Goal: Check status: Check status

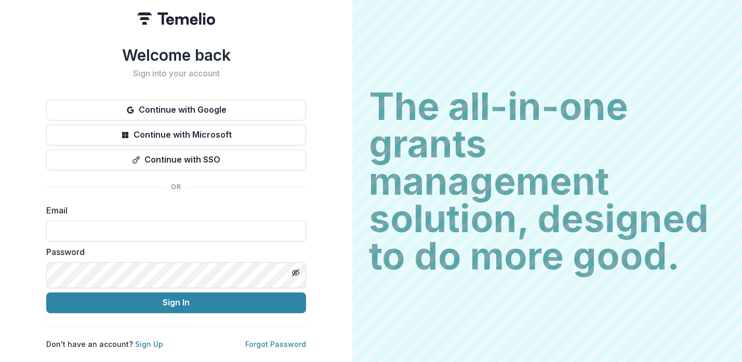
click at [306, 121] on button "Continue with Google" at bounding box center [176, 110] width 260 height 21
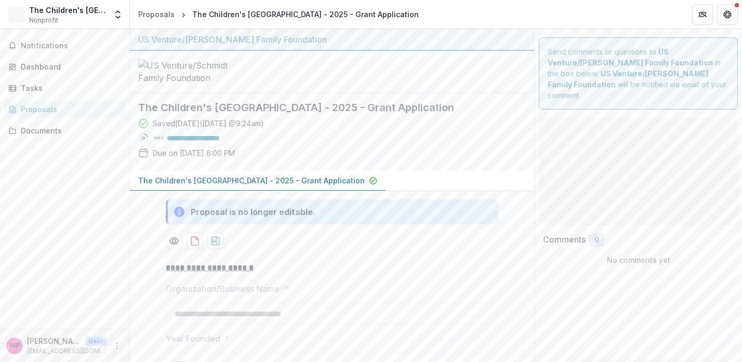
type input "********"
type input "*******"
click at [0, 0] on button "Comments" at bounding box center [0, 0] width 0 height 0
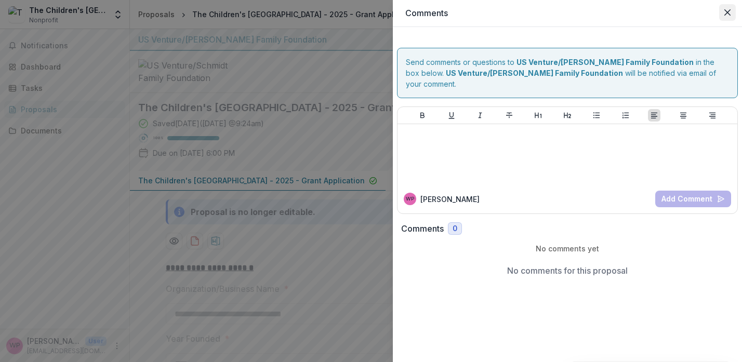
click at [727, 16] on icon "Close" at bounding box center [727, 12] width 6 height 6
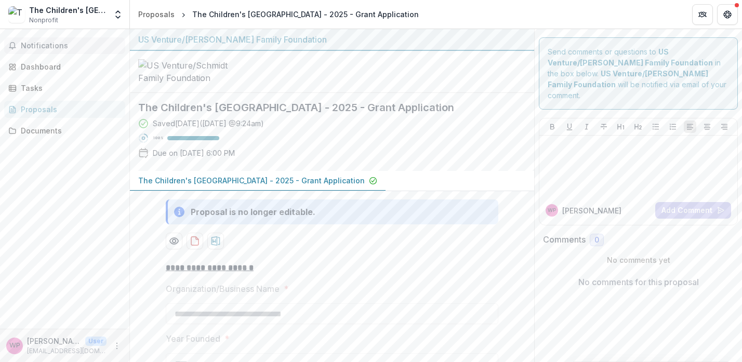
click at [74, 54] on button "Notifications" at bounding box center [64, 45] width 121 height 17
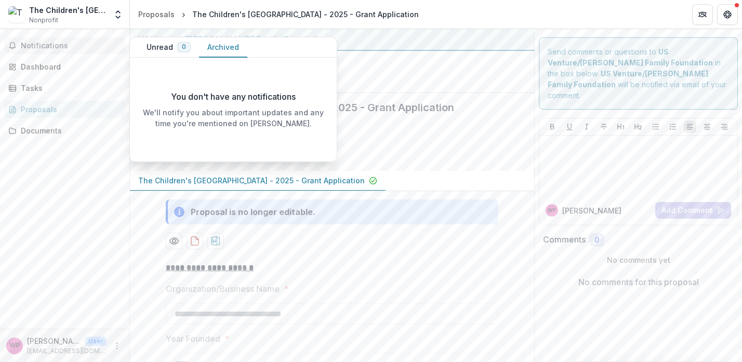
click at [244, 54] on button "Archived" at bounding box center [223, 47] width 48 height 20
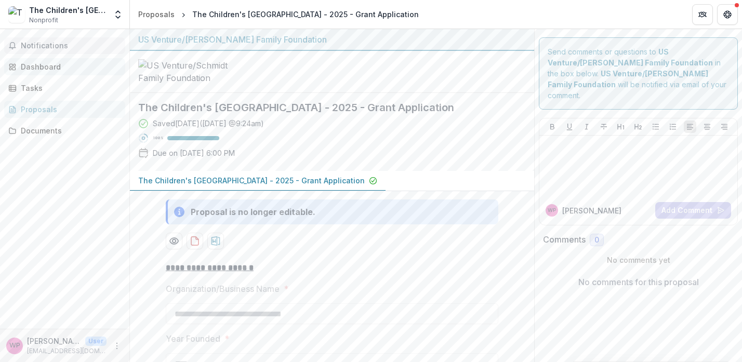
click at [73, 72] on div "Dashboard" at bounding box center [69, 66] width 96 height 11
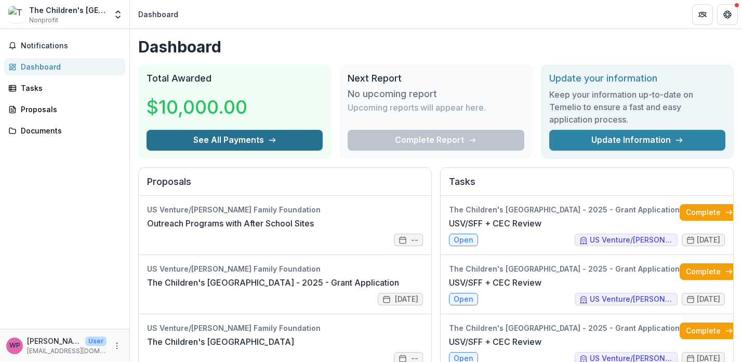
click at [229, 151] on button "See All Payments" at bounding box center [235, 140] width 176 height 21
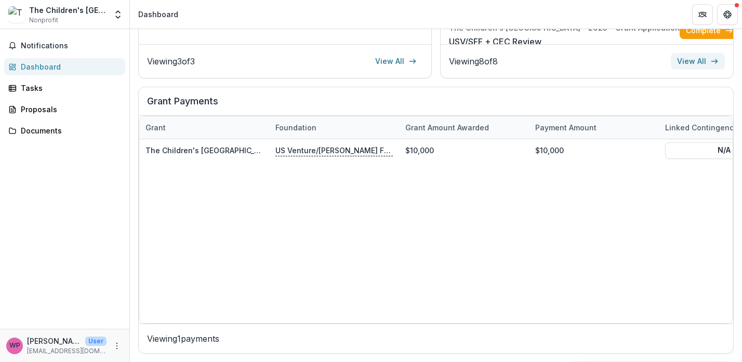
click at [672, 70] on link "View All" at bounding box center [698, 61] width 54 height 17
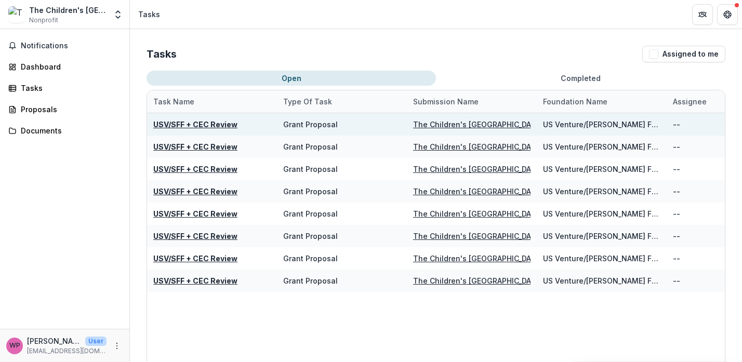
click at [203, 129] on u "USV/SFF + CEC Review" at bounding box center [195, 124] width 84 height 9
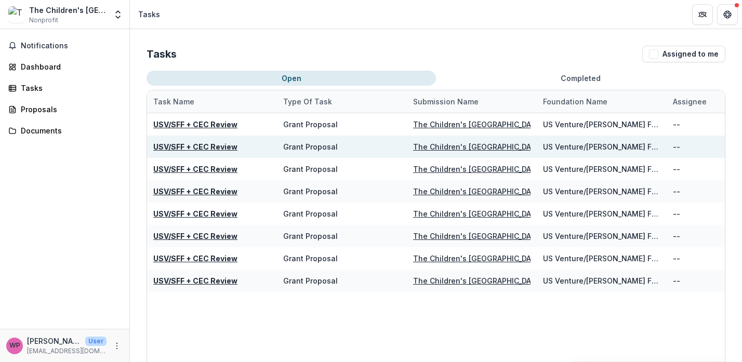
click at [201, 151] on u "USV/SFF + CEC Review" at bounding box center [195, 146] width 84 height 9
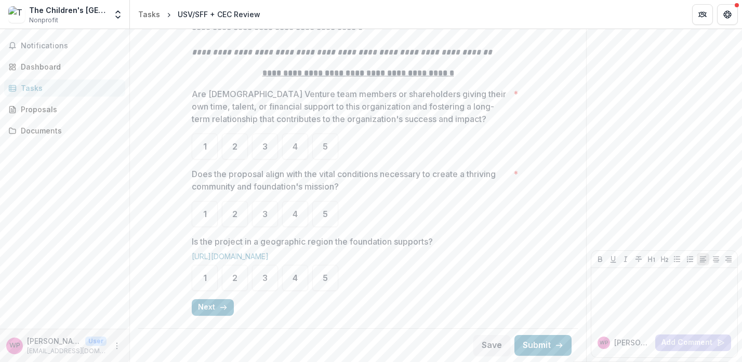
scroll to position [344, 0]
click at [192, 301] on button "Next" at bounding box center [213, 307] width 42 height 17
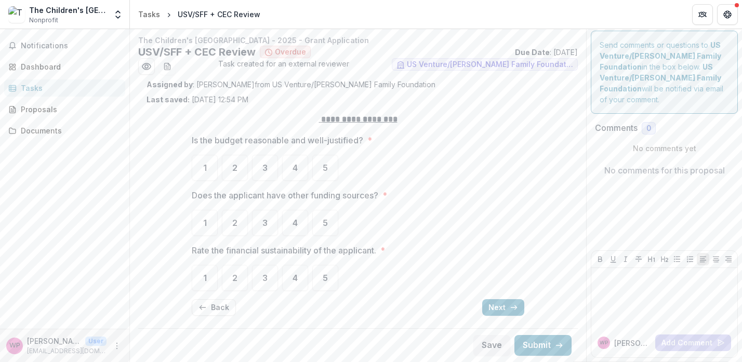
scroll to position [50, 0]
click at [524, 310] on button "Next" at bounding box center [503, 307] width 42 height 17
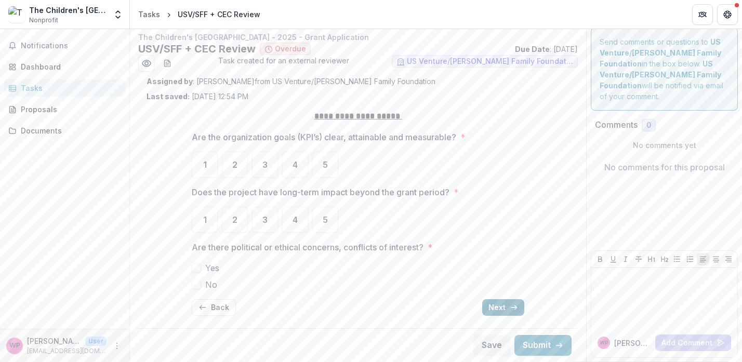
click at [518, 316] on button "Next" at bounding box center [503, 307] width 42 height 17
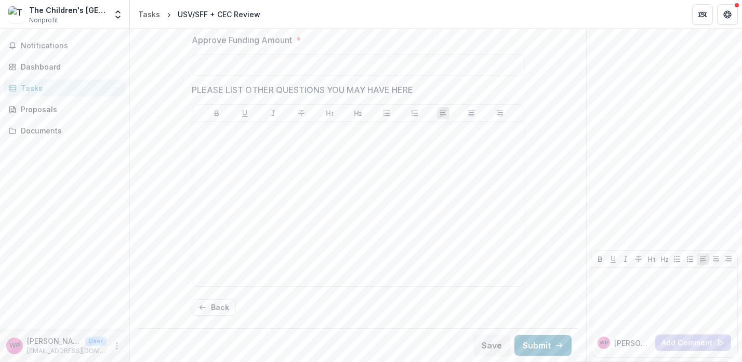
scroll to position [625, 0]
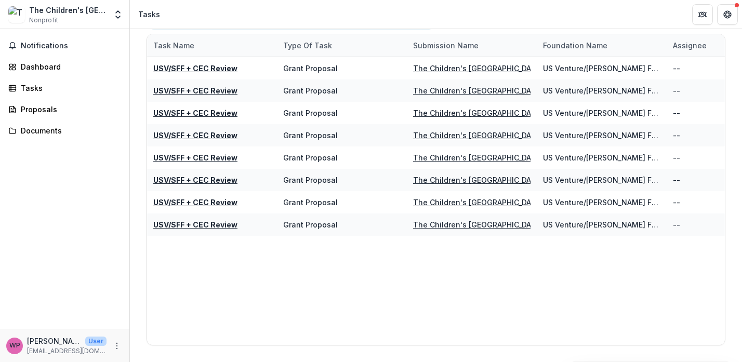
scroll to position [78, 0]
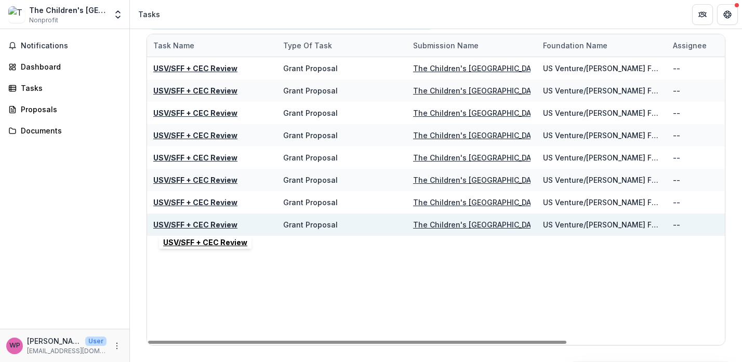
click at [235, 220] on u "USV/SFF + CEC Review" at bounding box center [195, 224] width 84 height 9
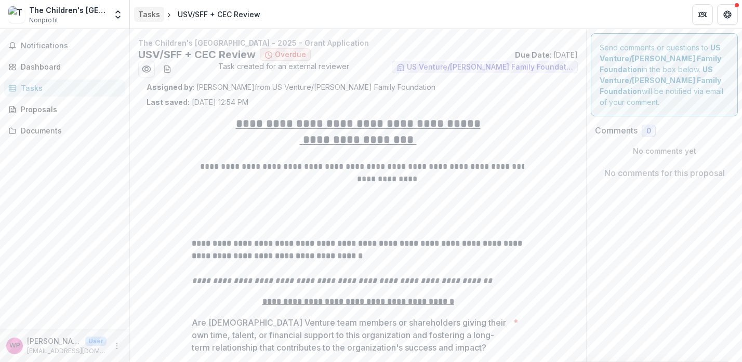
click at [151, 14] on div "Tasks" at bounding box center [149, 14] width 22 height 11
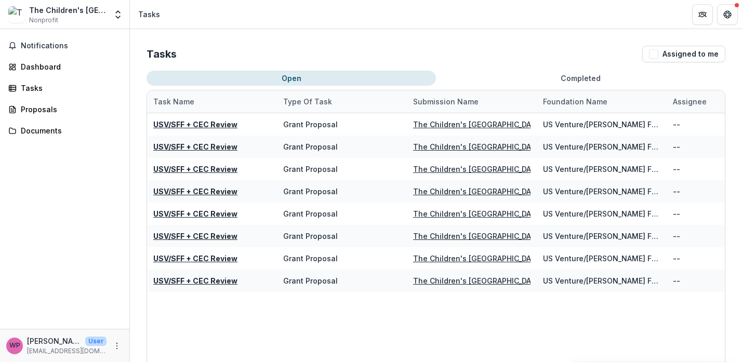
click at [555, 86] on button "Completed" at bounding box center [580, 78] width 289 height 15
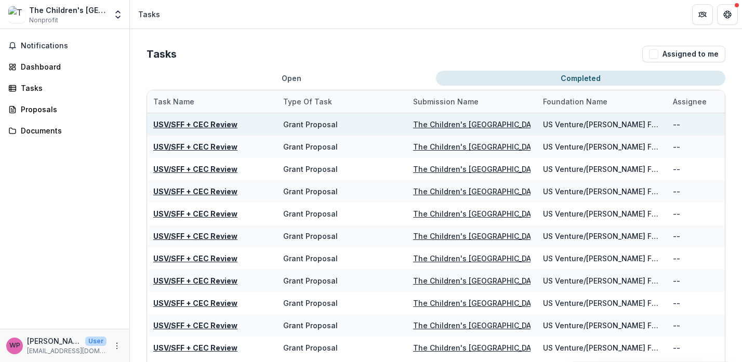
click at [238, 129] on u "USV/SFF + CEC Review" at bounding box center [195, 124] width 84 height 9
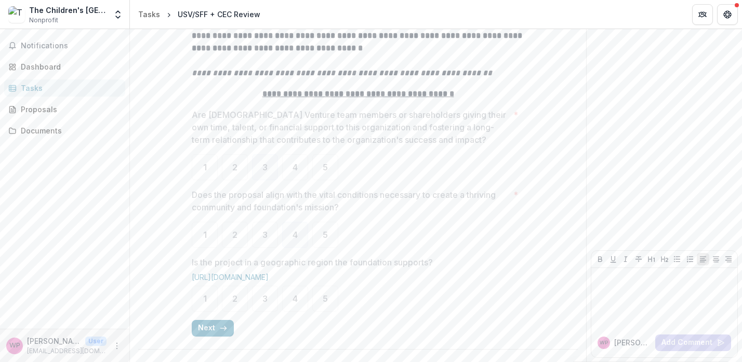
scroll to position [349, 0]
click at [219, 324] on icon "button" at bounding box center [223, 328] width 8 height 8
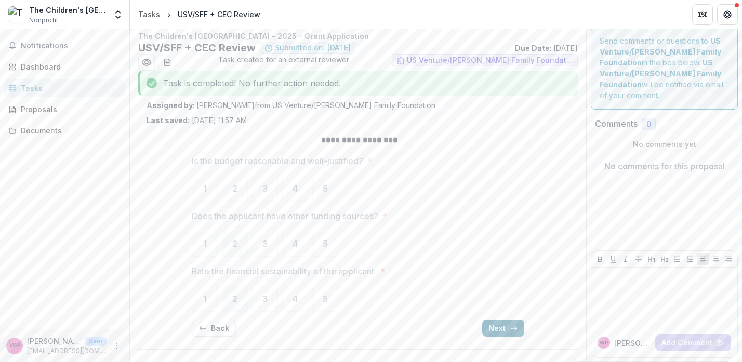
scroll to position [75, 0]
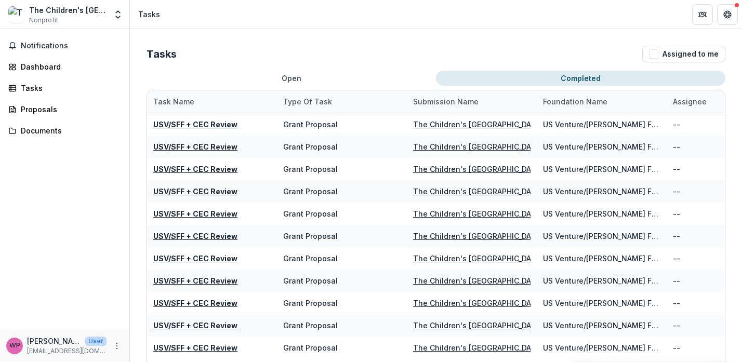
click at [583, 86] on button "Completed" at bounding box center [580, 78] width 289 height 15
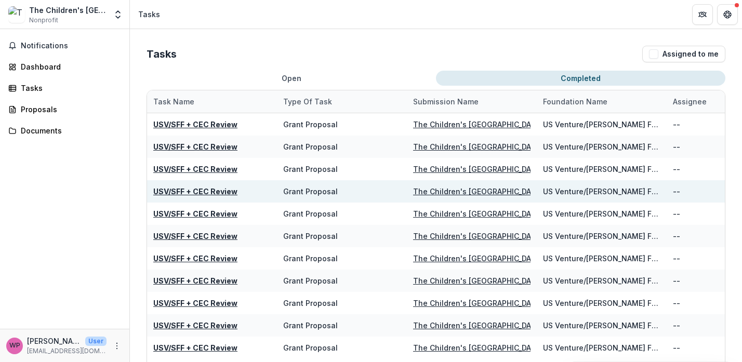
scroll to position [78, 0]
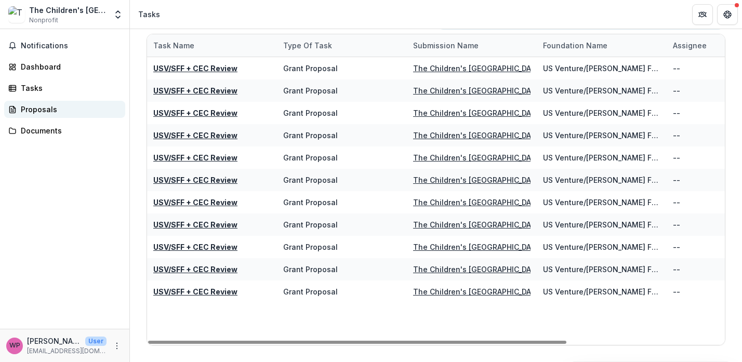
click at [43, 115] on div "Proposals" at bounding box center [69, 109] width 96 height 11
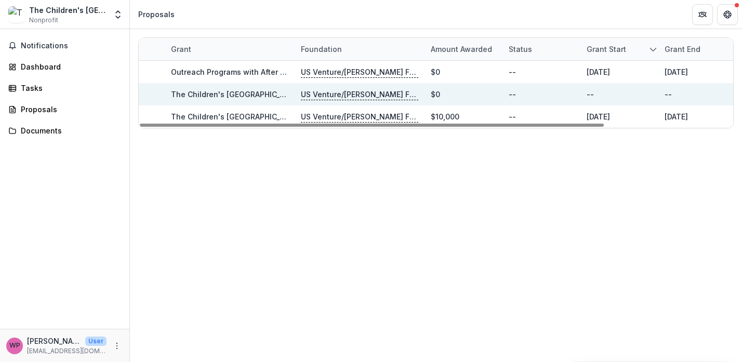
click at [265, 97] on link "The Children's [GEOGRAPHIC_DATA] - 2025 - Grant Application" at bounding box center [284, 94] width 227 height 9
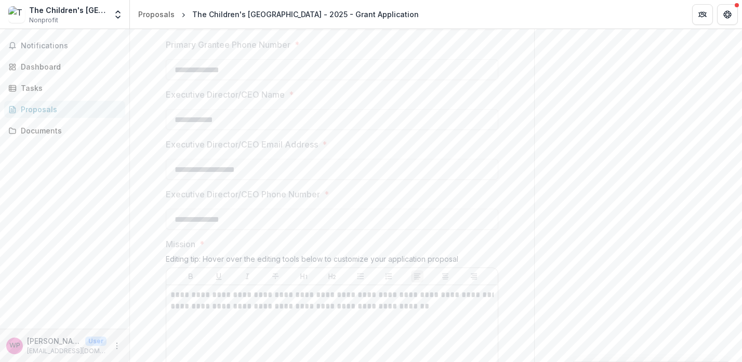
scroll to position [493, 0]
click at [36, 136] on div "Documents" at bounding box center [69, 130] width 96 height 11
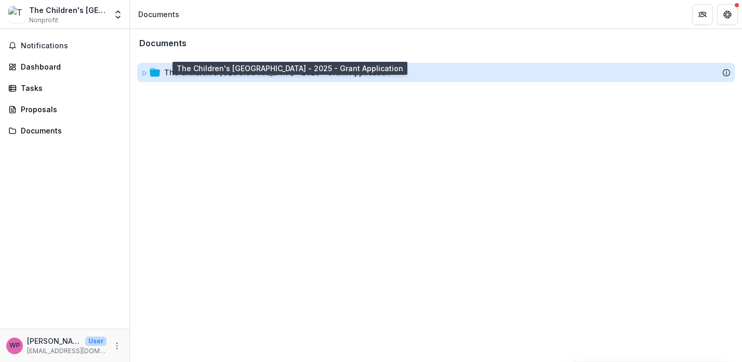
click at [270, 78] on div "The Children's [GEOGRAPHIC_DATA] - 2025 - Grant Application" at bounding box center [277, 72] width 227 height 11
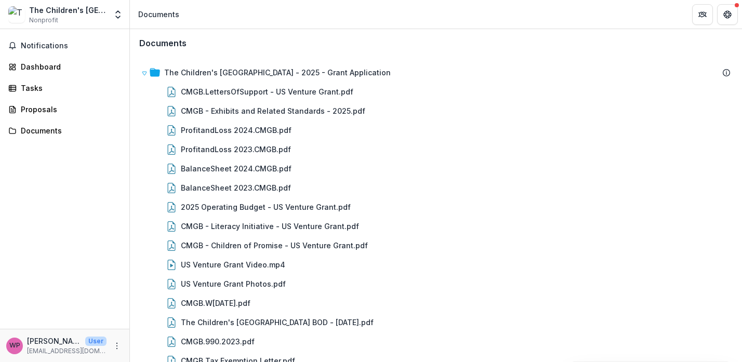
click at [55, 41] on div "Notifications Dashboard Tasks Proposals Documents" at bounding box center [64, 179] width 129 height 300
click at [57, 47] on span "Notifications" at bounding box center [71, 46] width 100 height 9
click at [78, 72] on div "Dashboard" at bounding box center [69, 66] width 96 height 11
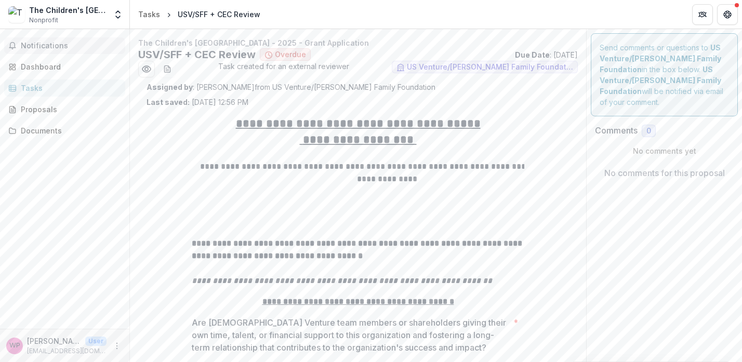
click at [33, 50] on span "Notifications" at bounding box center [71, 46] width 100 height 9
click at [58, 115] on div "Proposals" at bounding box center [69, 109] width 96 height 11
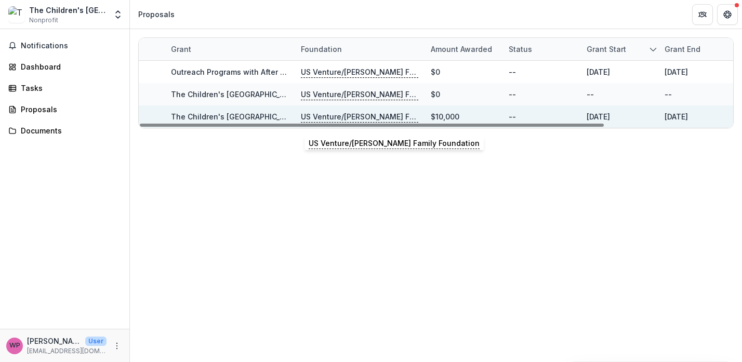
click at [363, 123] on p "US Venture/[PERSON_NAME] Family Foundation" at bounding box center [359, 116] width 117 height 11
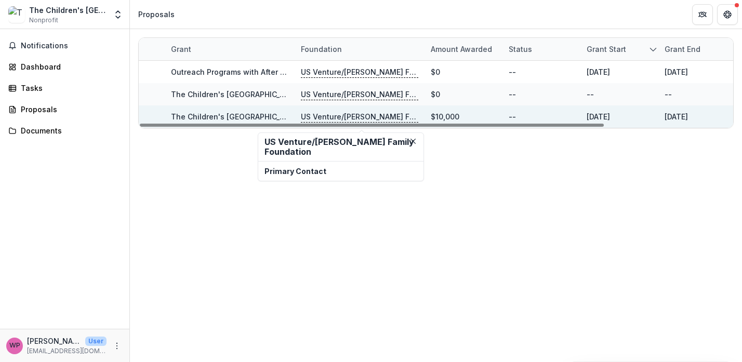
click at [244, 120] on link "The Children's [GEOGRAPHIC_DATA]" at bounding box center [235, 116] width 129 height 9
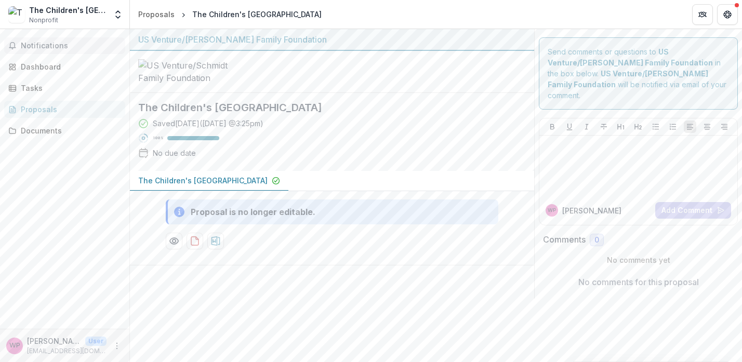
click at [43, 45] on button "Notifications" at bounding box center [64, 45] width 121 height 17
click at [54, 72] on div "Dashboard" at bounding box center [69, 66] width 96 height 11
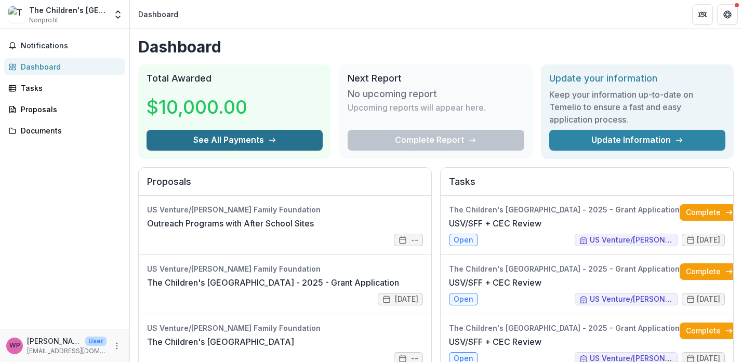
click at [276, 144] on icon "button" at bounding box center [272, 140] width 8 height 8
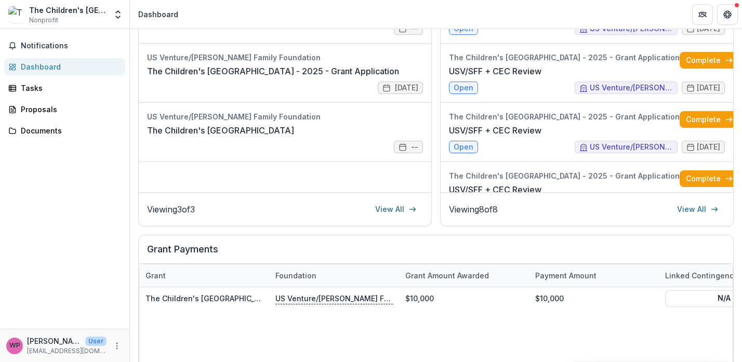
scroll to position [184, 0]
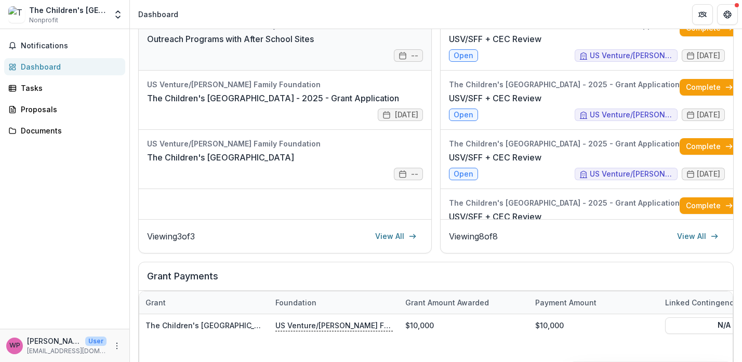
click at [285, 45] on link "Outreach Programs with After School Sites" at bounding box center [230, 39] width 167 height 12
